Goal: Check status: Check status

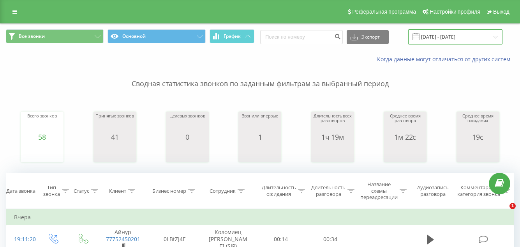
click at [495, 38] on input "[DATE] - [DATE]" at bounding box center [456, 36] width 94 height 15
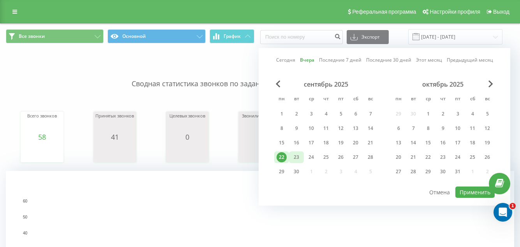
click at [296, 157] on div "23" at bounding box center [297, 157] width 10 height 10
click at [466, 191] on button "Применить" at bounding box center [475, 191] width 39 height 11
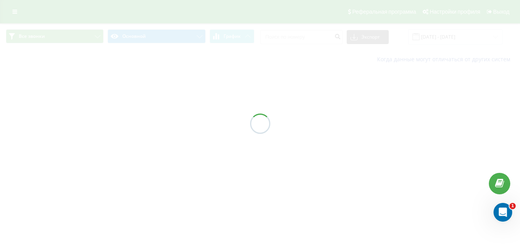
type input "[DATE] - [DATE]"
